Goal: Check status: Check status

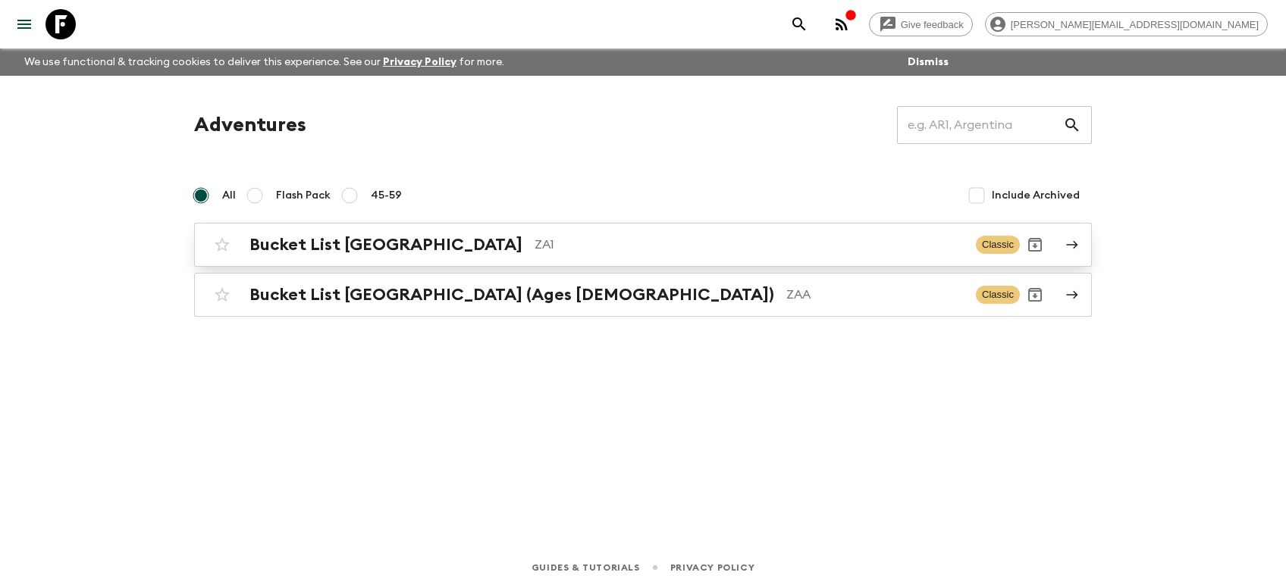
click at [362, 233] on div "Bucket List [GEOGRAPHIC_DATA] ZA1 Classic" at bounding box center [613, 245] width 813 height 30
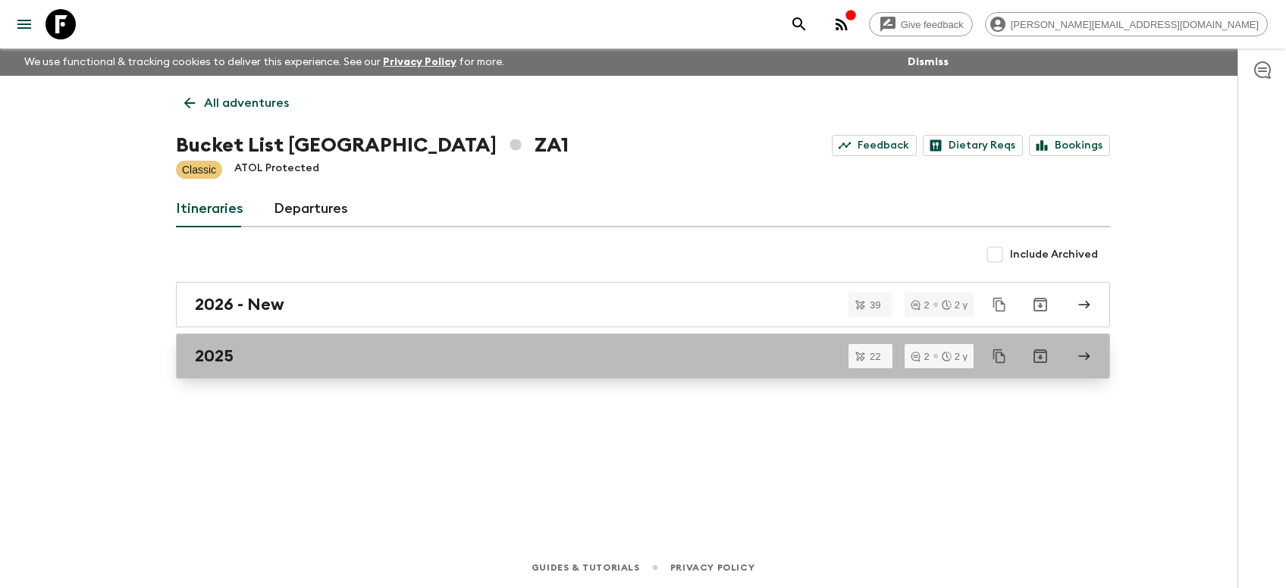
click at [221, 348] on h2 "2025" at bounding box center [214, 356] width 39 height 20
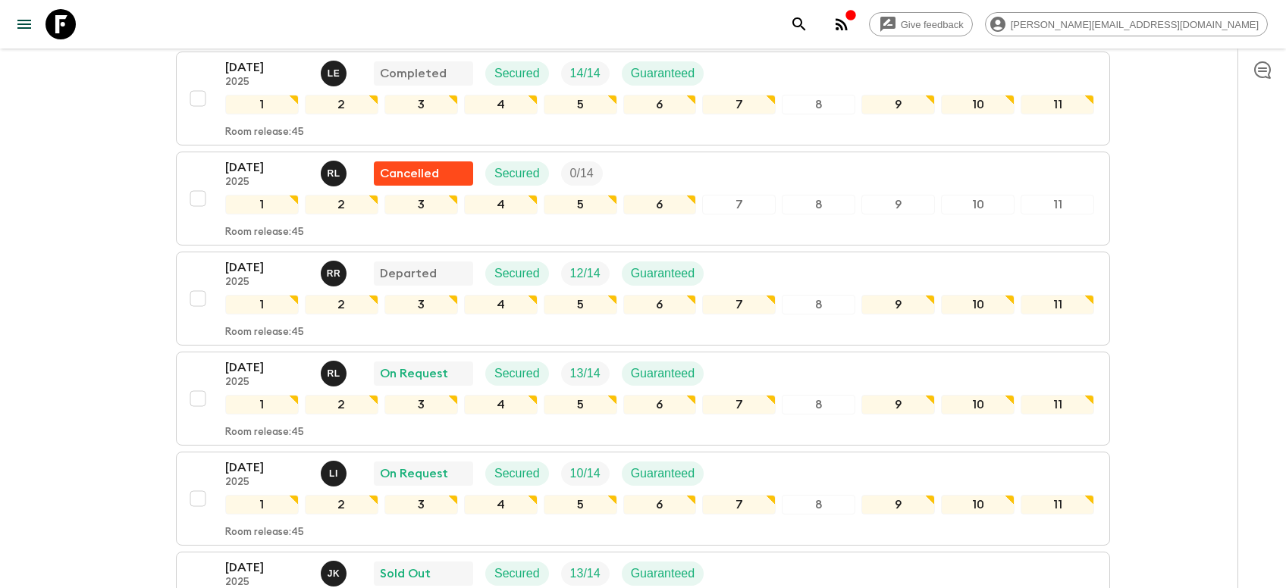
scroll to position [723, 0]
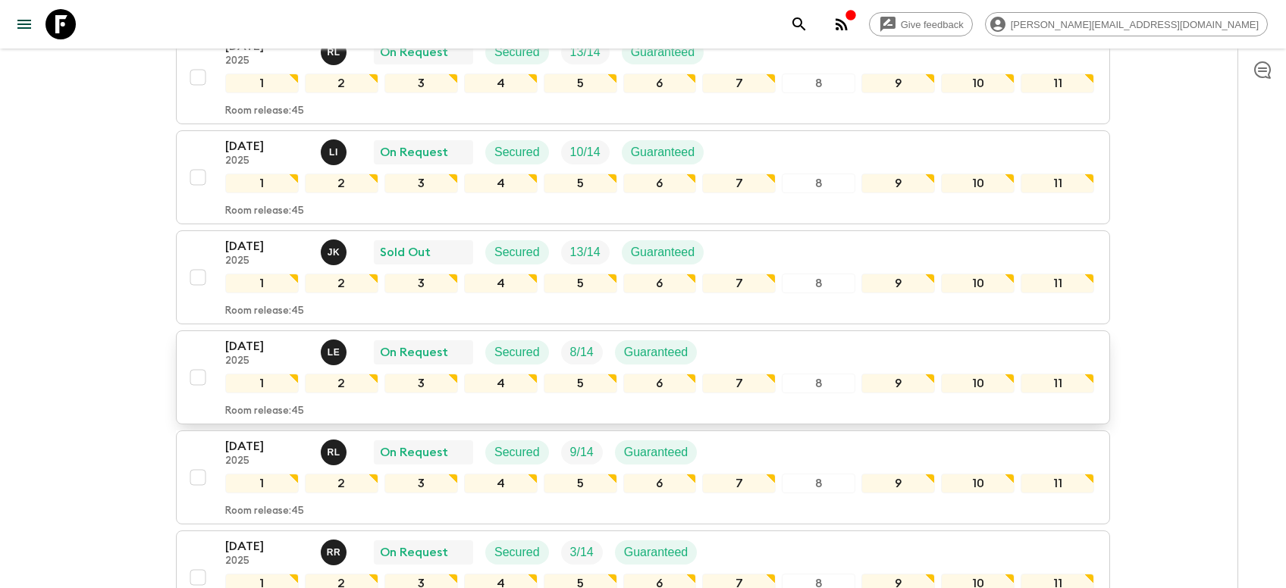
click at [275, 337] on p "[DATE]" at bounding box center [266, 346] width 83 height 18
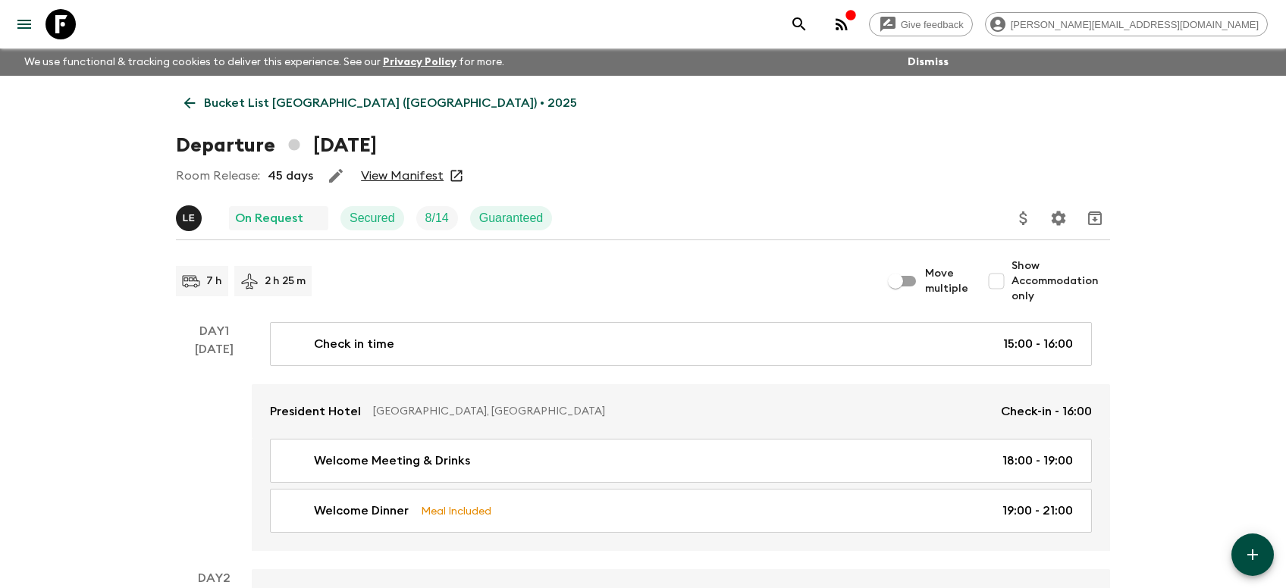
click at [391, 171] on link "View Manifest" at bounding box center [402, 175] width 83 height 15
